Goal: Browse casually

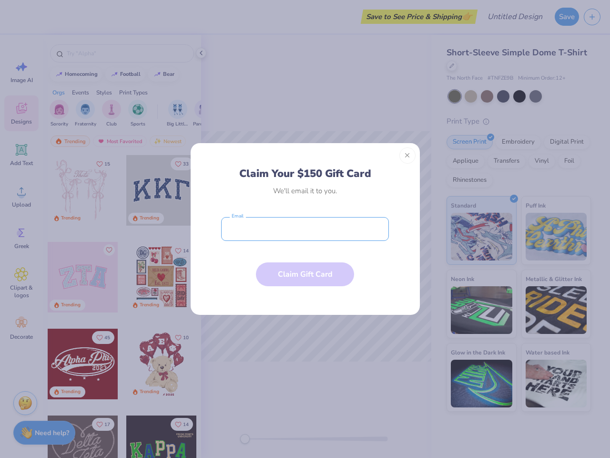
click at [305, 229] on input "email" at bounding box center [305, 229] width 168 height 24
click at [408, 155] on button "Close" at bounding box center [407, 155] width 16 height 16
